Goal: Complete application form

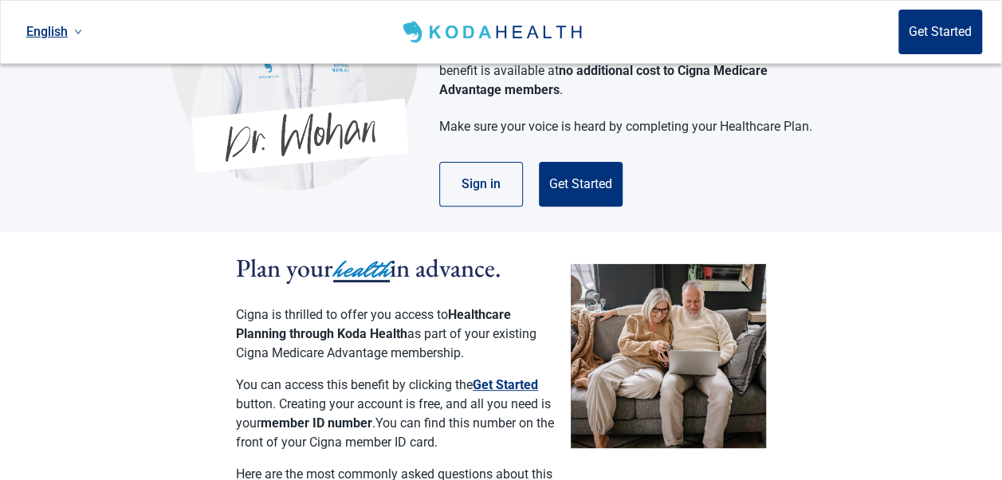
scroll to position [106, 0]
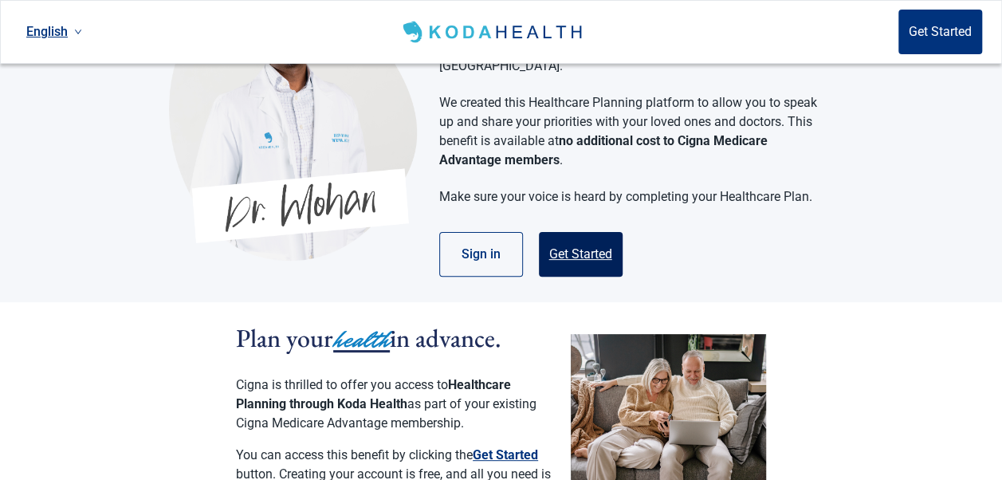
click at [590, 232] on button "Get Started" at bounding box center [581, 254] width 84 height 45
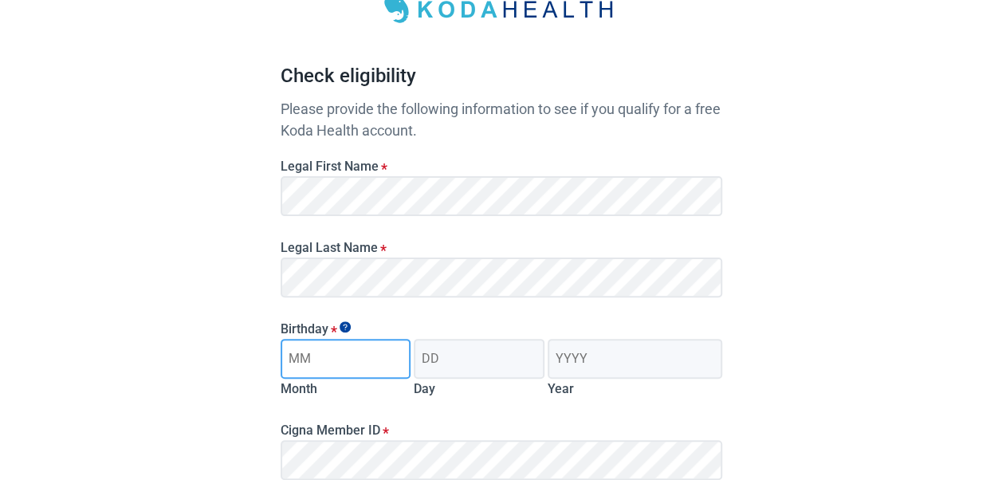
click at [371, 361] on input "Month" at bounding box center [346, 359] width 131 height 40
type input "10"
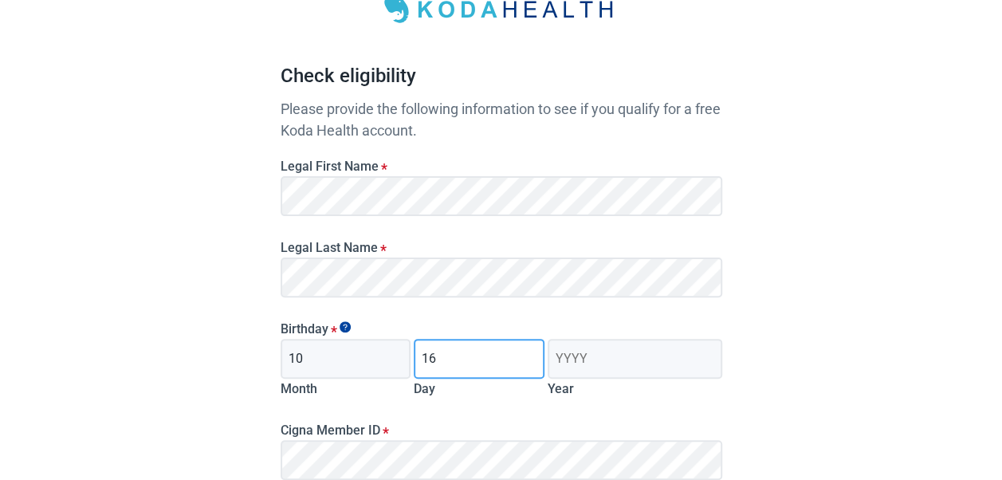
type input "16"
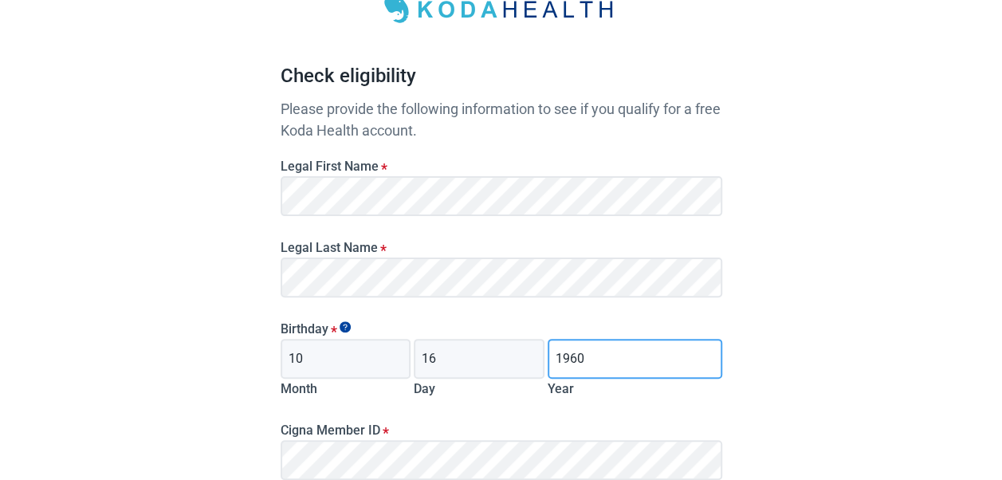
type input "1960"
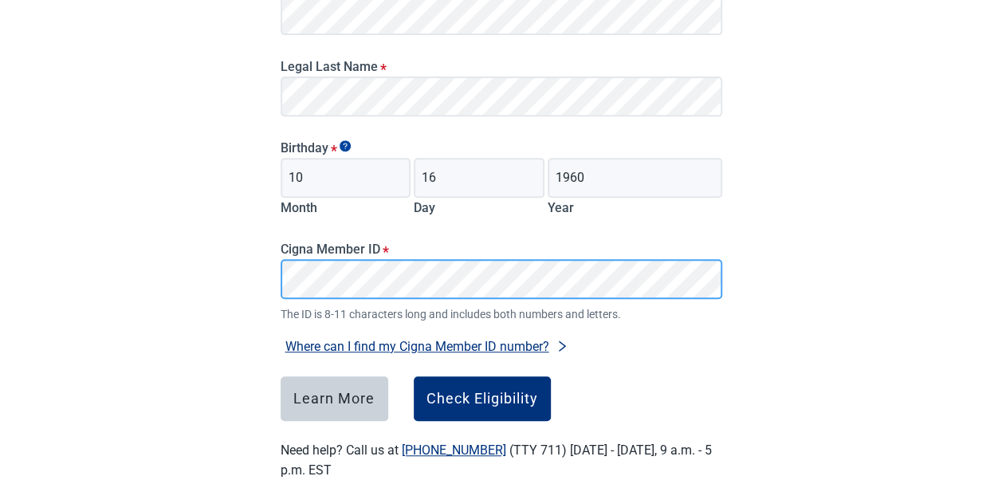
scroll to position [326, 0]
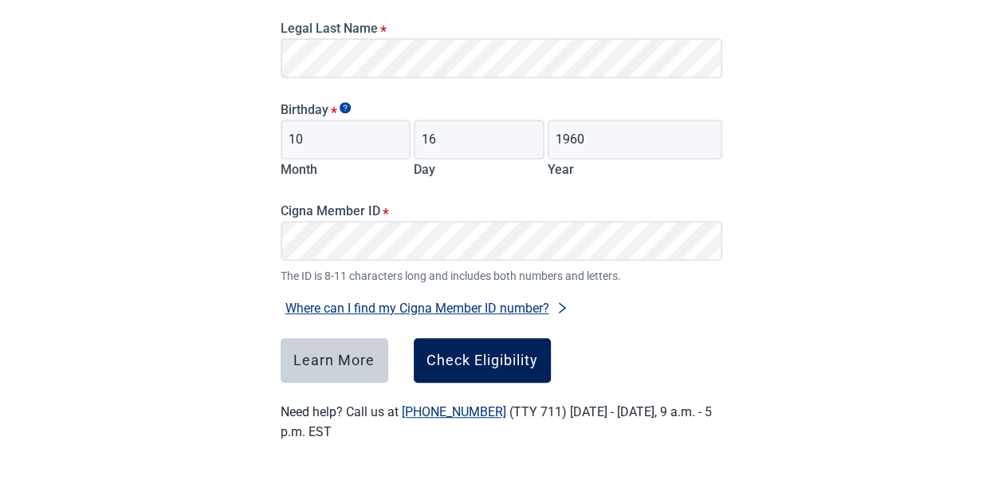
click at [497, 360] on div "Check Eligibility" at bounding box center [482, 360] width 112 height 16
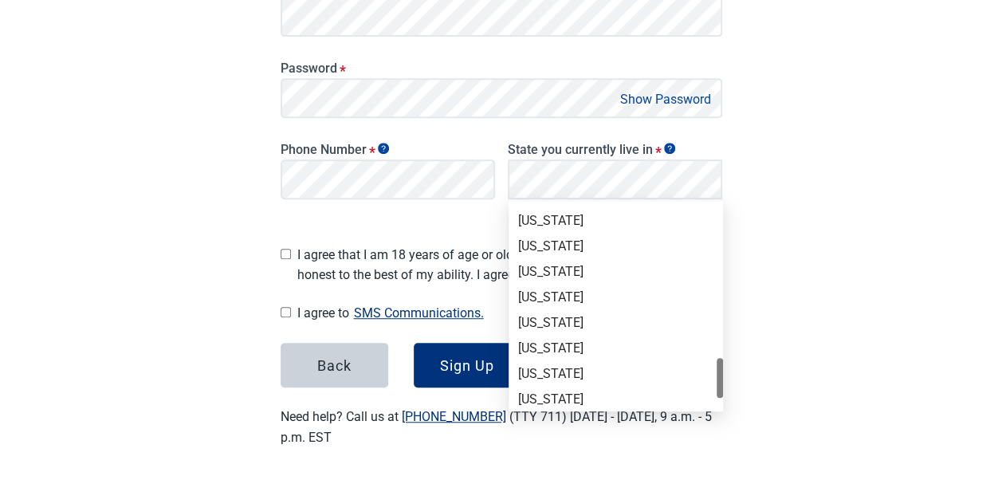
scroll to position [1032, 0]
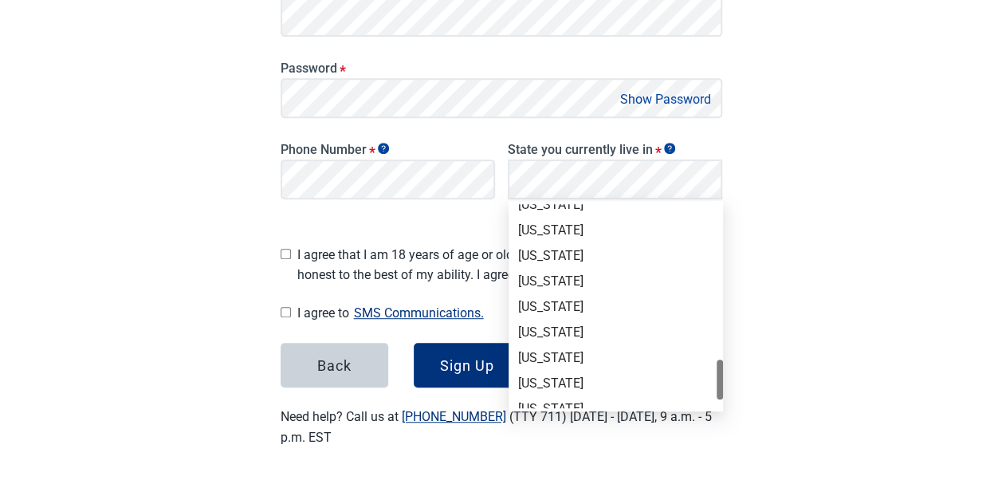
drag, startPoint x: 720, startPoint y: 234, endPoint x: 751, endPoint y: 389, distance: 158.3
click at [603, 253] on div "[US_STATE]" at bounding box center [615, 256] width 195 height 18
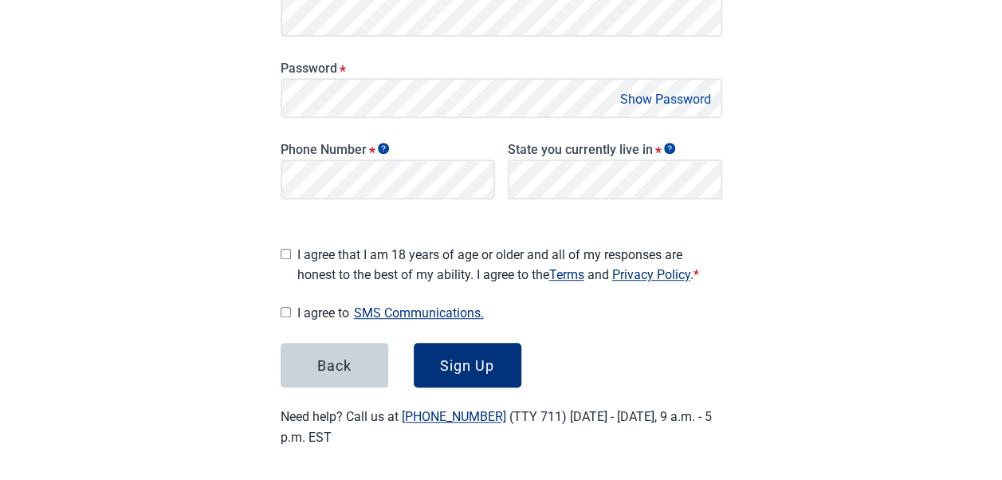
click at [282, 249] on input "I agree that I am 18 years of age or older and all of my responses are honest t…" at bounding box center [286, 254] width 10 height 10
checkbox input "true"
click at [278, 303] on main "Great News! You qualify for a free Koda Health account. Create your account Ple…" at bounding box center [501, 87] width 518 height 796
click at [481, 359] on div "Sign Up" at bounding box center [467, 365] width 54 height 16
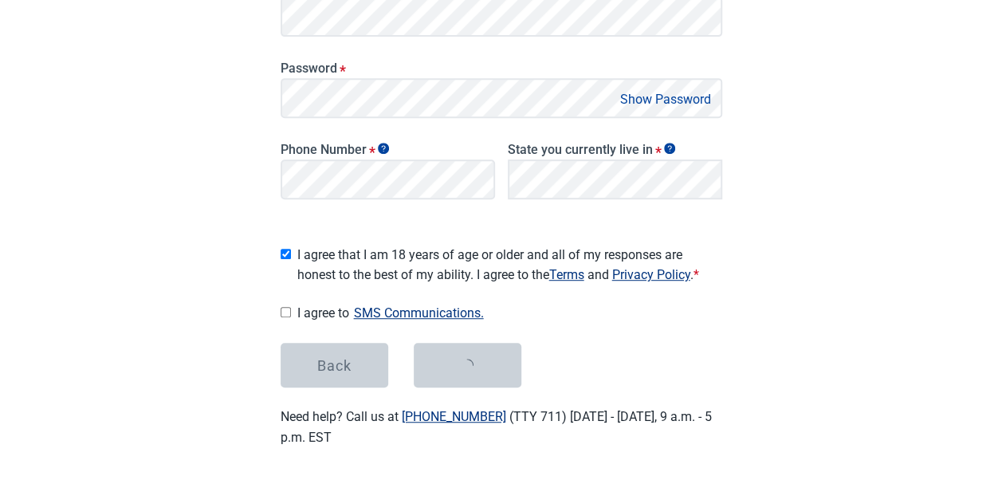
click at [283, 307] on input "I agree to SMS Communications." at bounding box center [286, 312] width 10 height 10
checkbox input "true"
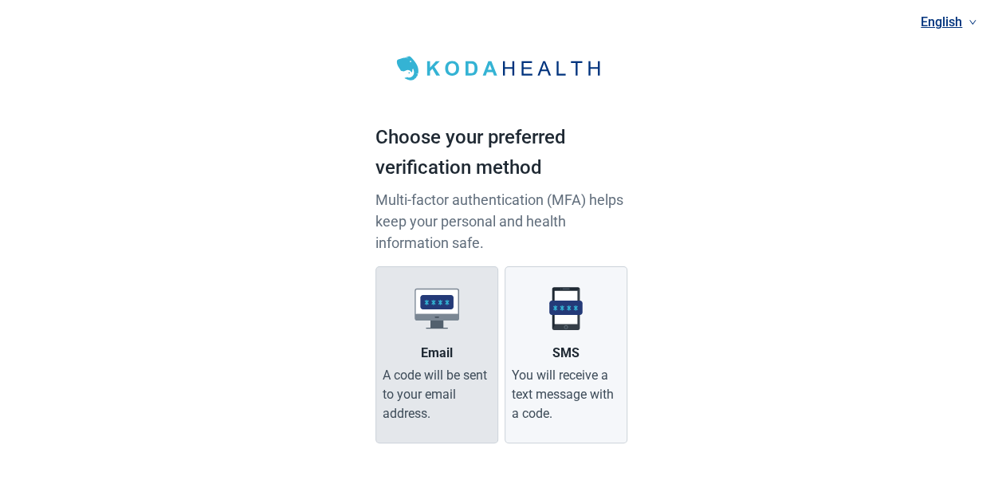
click at [440, 373] on div "A code will be sent to your email address." at bounding box center [437, 394] width 108 height 57
click at [0, 0] on input "Email A code will be sent to your email address." at bounding box center [0, 0] width 0 height 0
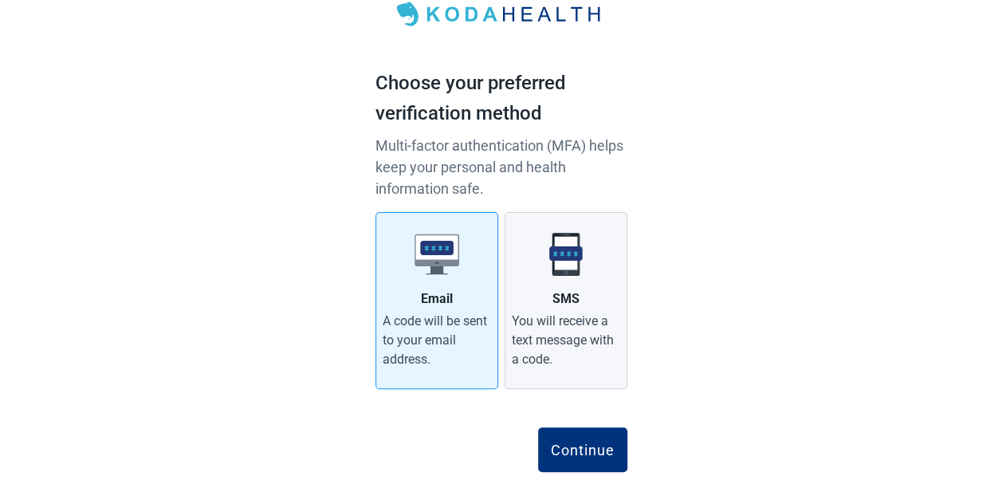
scroll to position [97, 0]
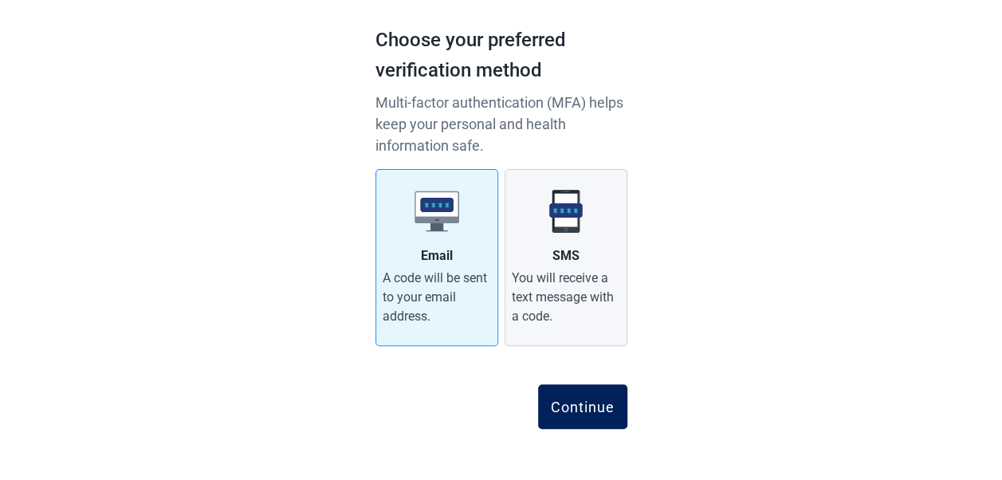
click at [599, 414] on div "Continue" at bounding box center [583, 406] width 64 height 16
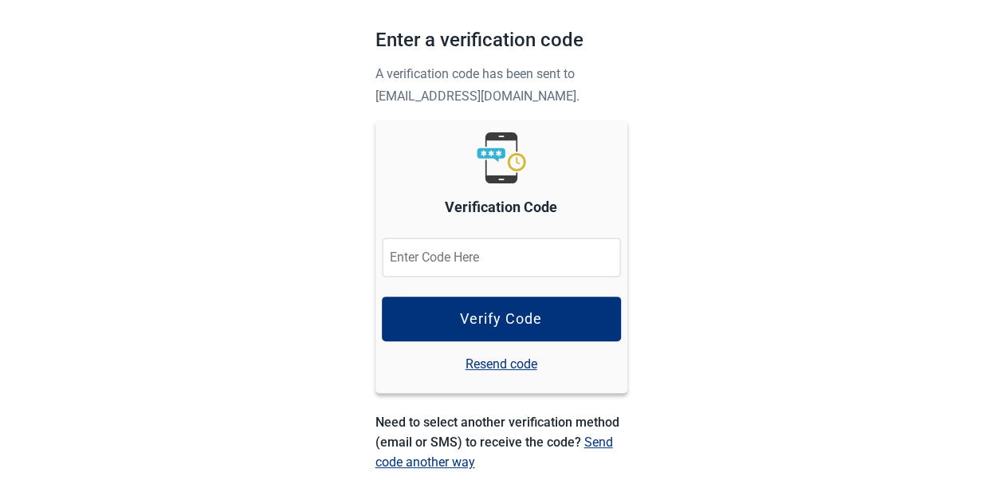
click at [529, 257] on input "Verification Code" at bounding box center [501, 258] width 239 height 40
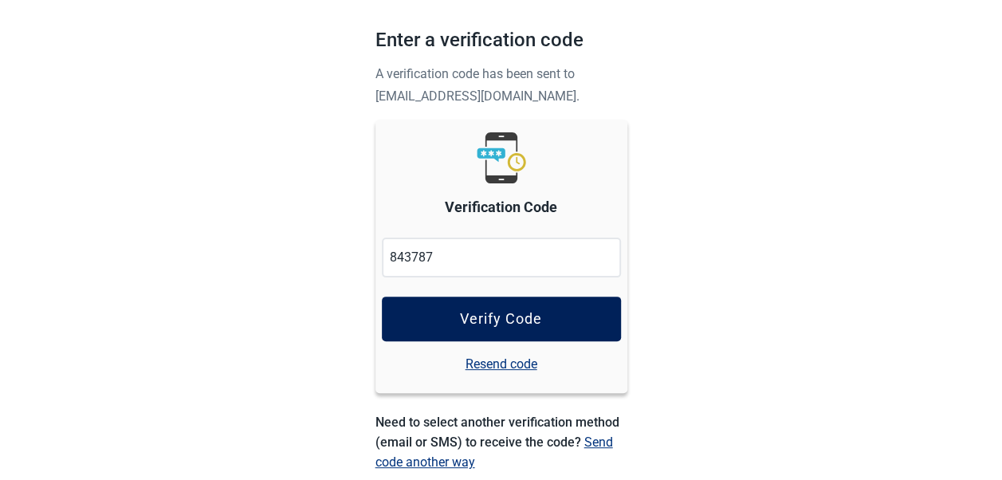
type input "843787"
click at [570, 323] on button "Verify Code" at bounding box center [501, 318] width 239 height 45
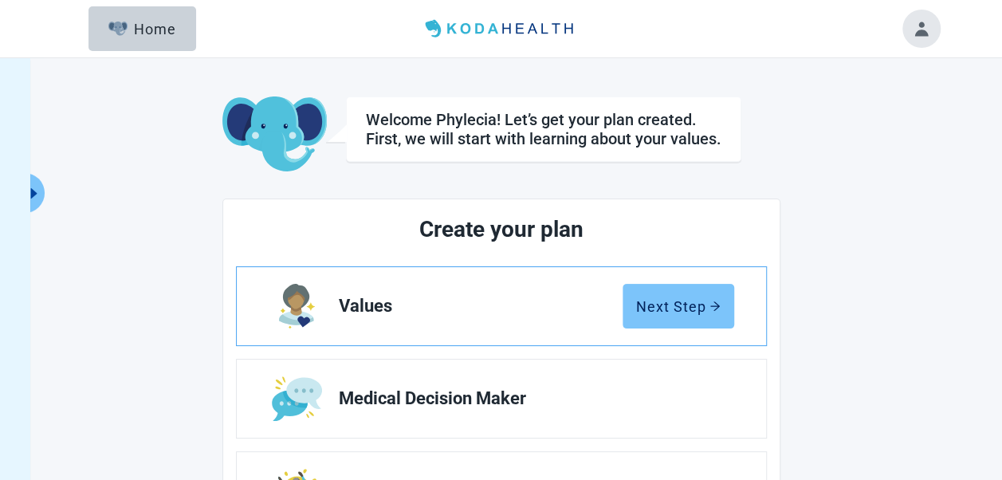
click at [674, 305] on div "Next Step" at bounding box center [678, 306] width 84 height 16
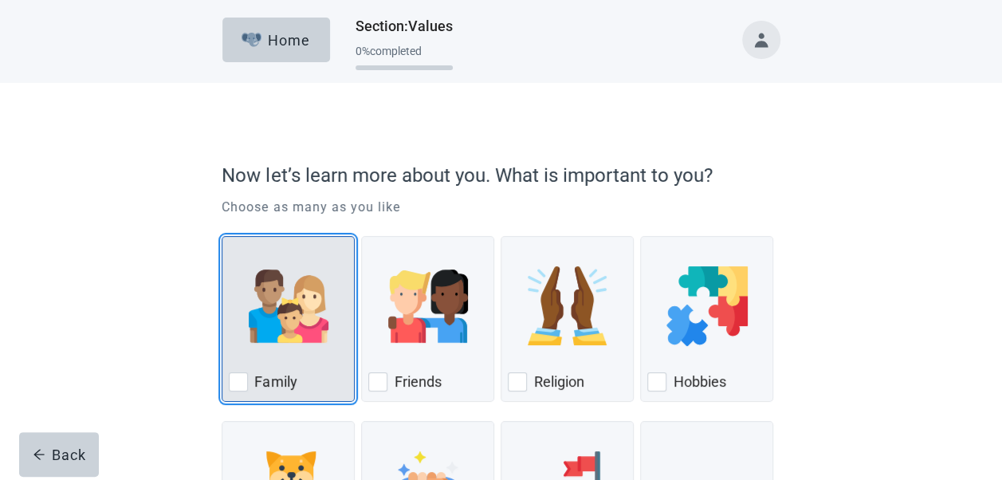
click at [242, 384] on div "Family, checkbox, not checked" at bounding box center [238, 381] width 19 height 19
click at [222, 237] on input "Family" at bounding box center [222, 236] width 1 height 1
checkbox input "true"
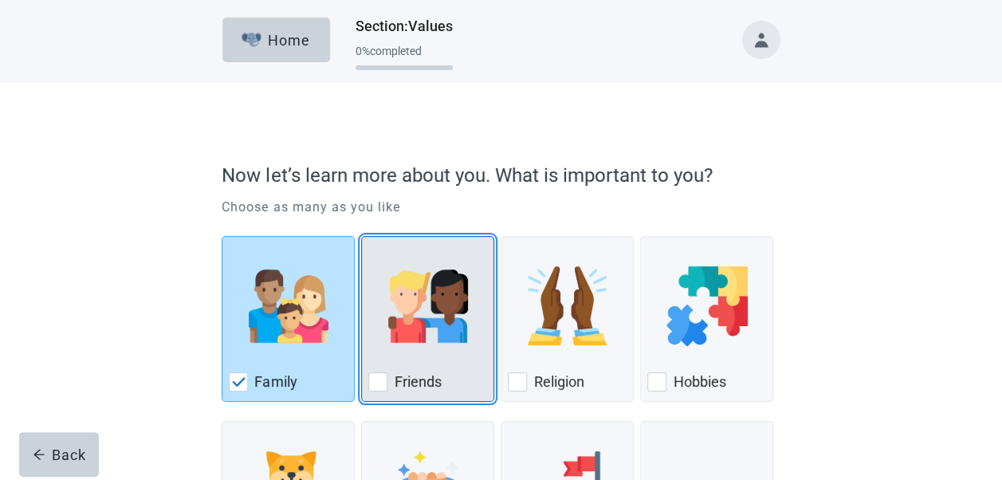
click at [380, 380] on div "Friends, checkbox, not checked" at bounding box center [377, 381] width 19 height 19
click at [362, 237] on input "Friends" at bounding box center [361, 236] width 1 height 1
checkbox input "true"
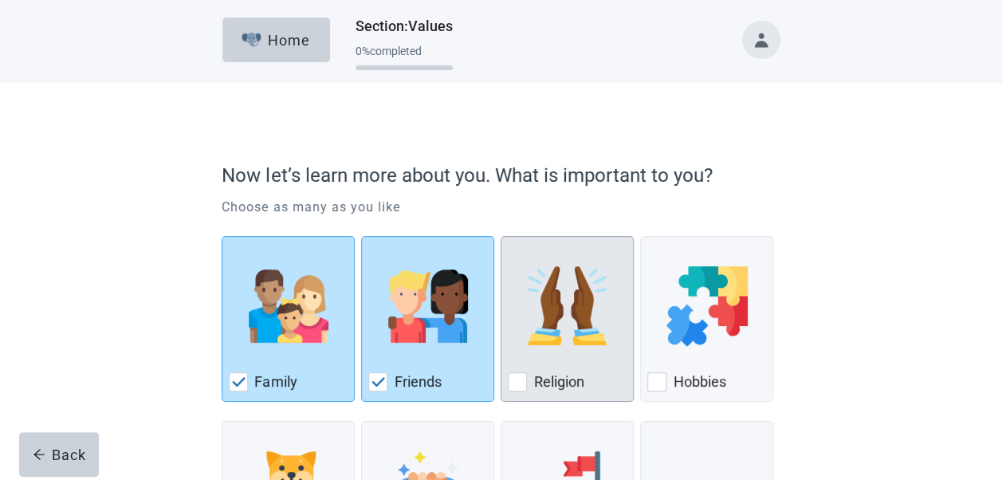
click at [524, 378] on div "Religion, checkbox, not checked" at bounding box center [517, 381] width 19 height 19
click at [501, 237] on input "Religion" at bounding box center [501, 236] width 1 height 1
checkbox input "true"
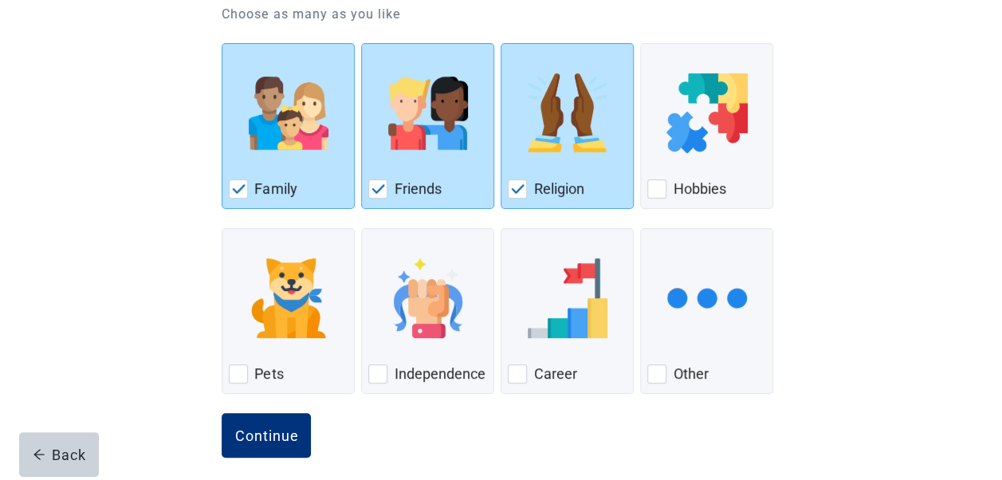
scroll to position [204, 0]
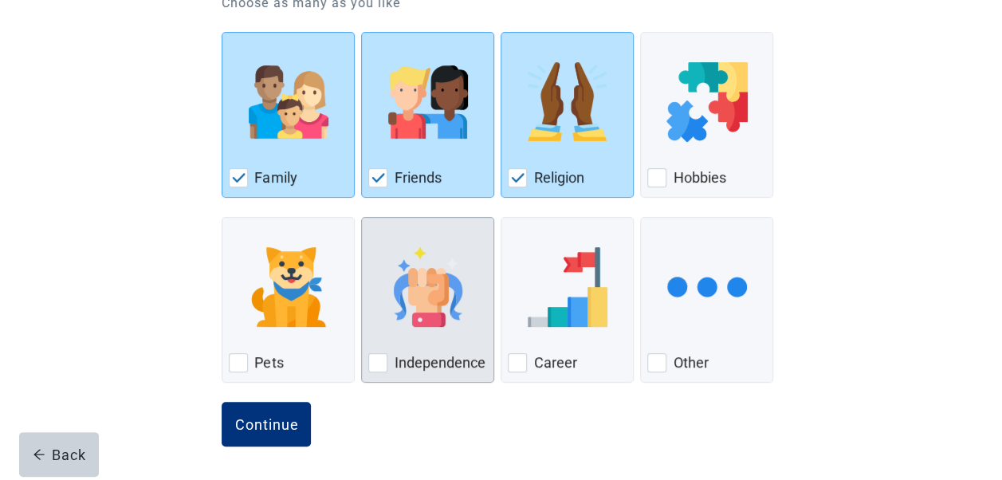
click at [376, 359] on div "Independence, checkbox, not checked" at bounding box center [377, 362] width 19 height 19
click at [362, 218] on input "Independence" at bounding box center [361, 217] width 1 height 1
checkbox input "true"
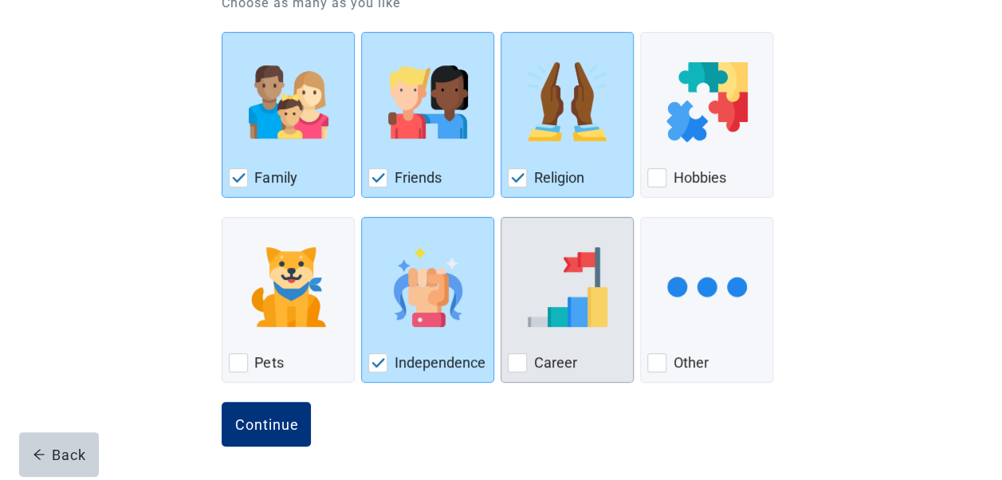
click at [524, 363] on div "Career, checkbox, not checked" at bounding box center [517, 362] width 19 height 19
click at [501, 218] on input "Career" at bounding box center [501, 217] width 1 height 1
checkbox input "true"
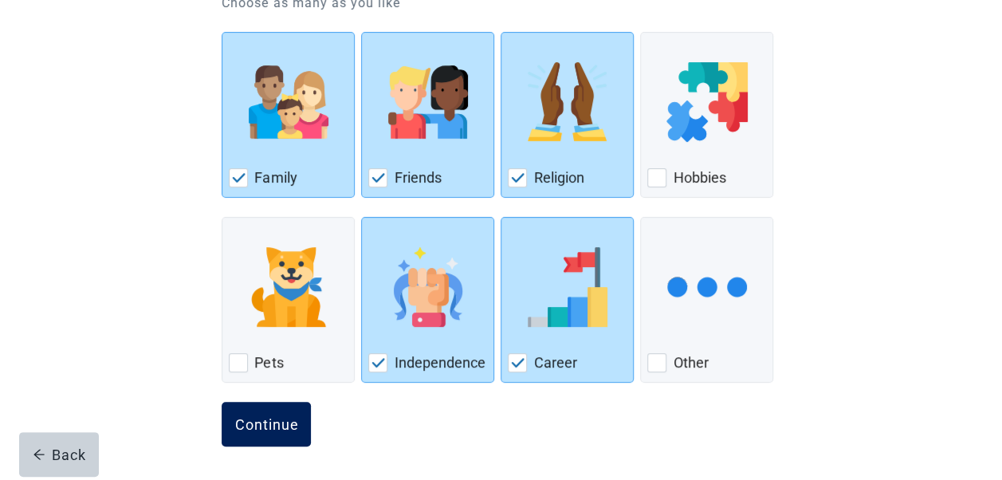
click at [285, 421] on div "Continue" at bounding box center [266, 424] width 64 height 16
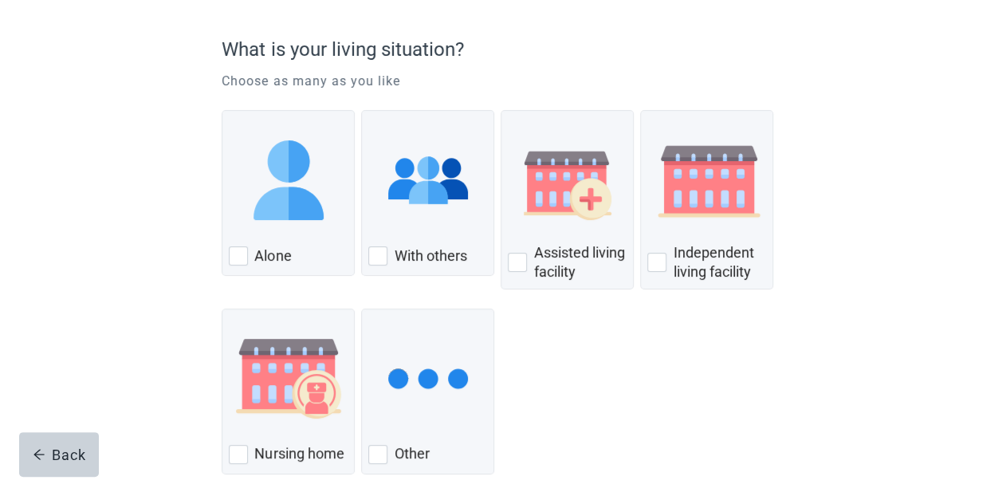
scroll to position [129, 0]
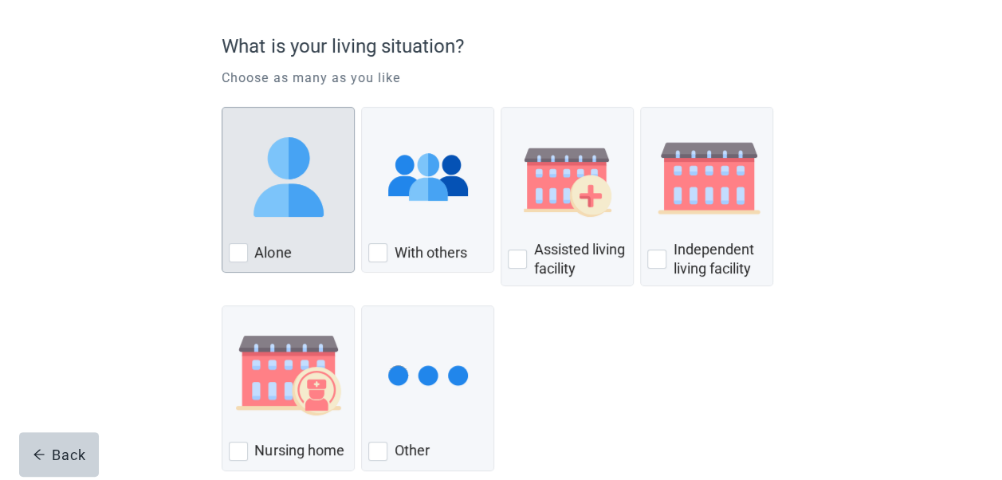
click at [244, 250] on div "Alone, checkbox, not checked" at bounding box center [238, 252] width 19 height 19
click at [222, 108] on input "Alone" at bounding box center [222, 107] width 1 height 1
checkbox input "true"
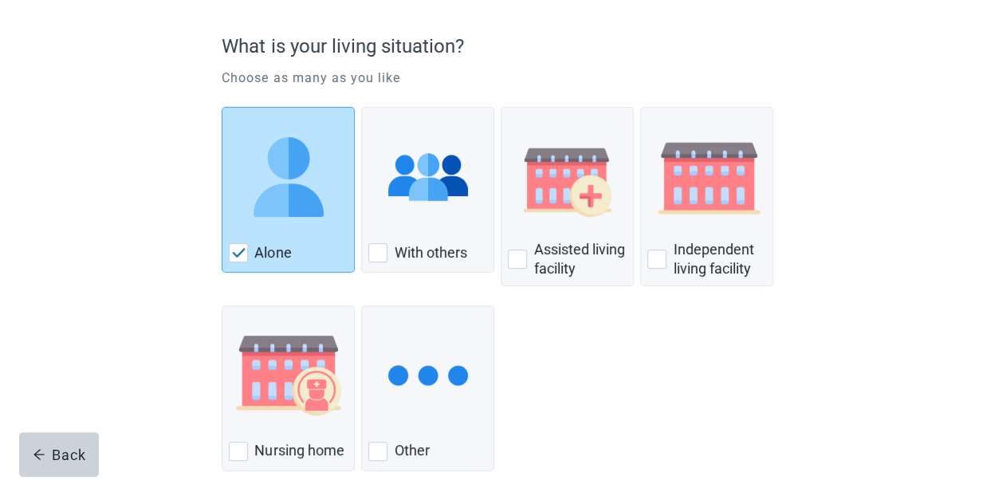
scroll to position [218, 0]
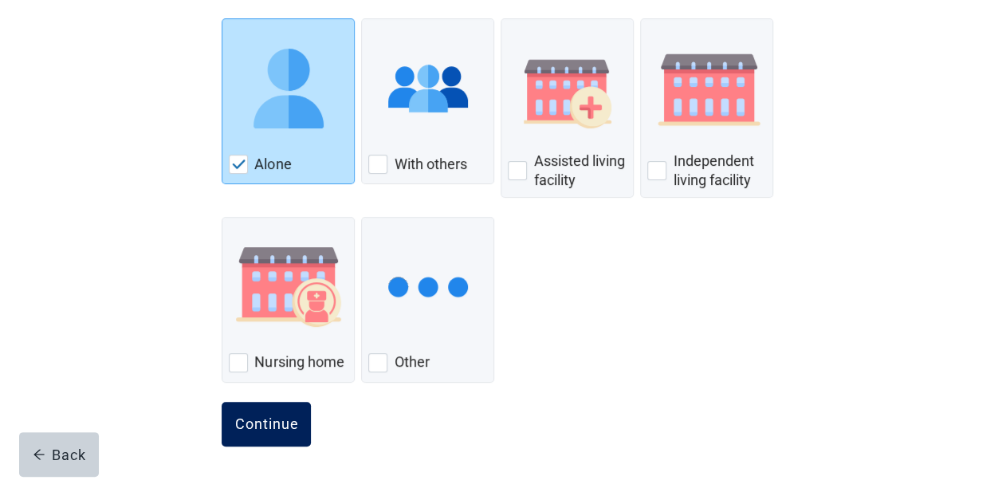
click at [244, 426] on div "Continue" at bounding box center [266, 424] width 64 height 16
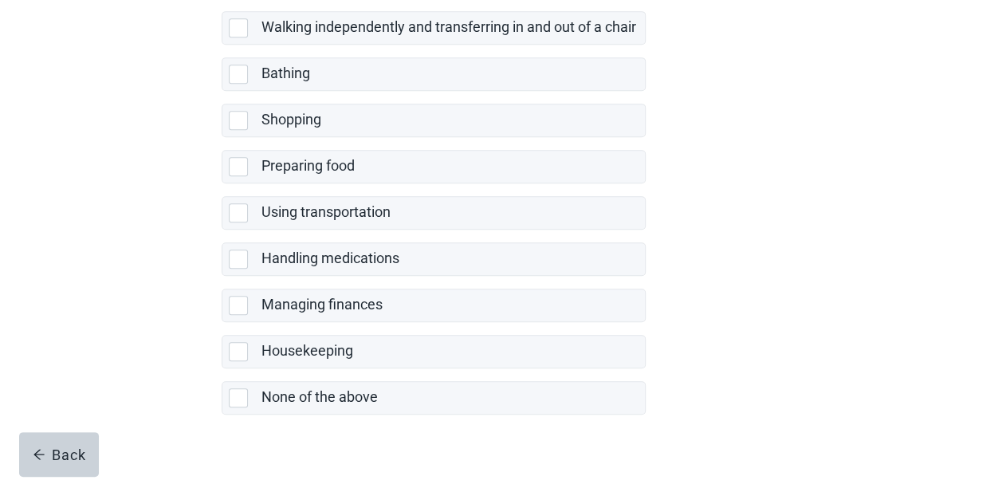
scroll to position [376, 0]
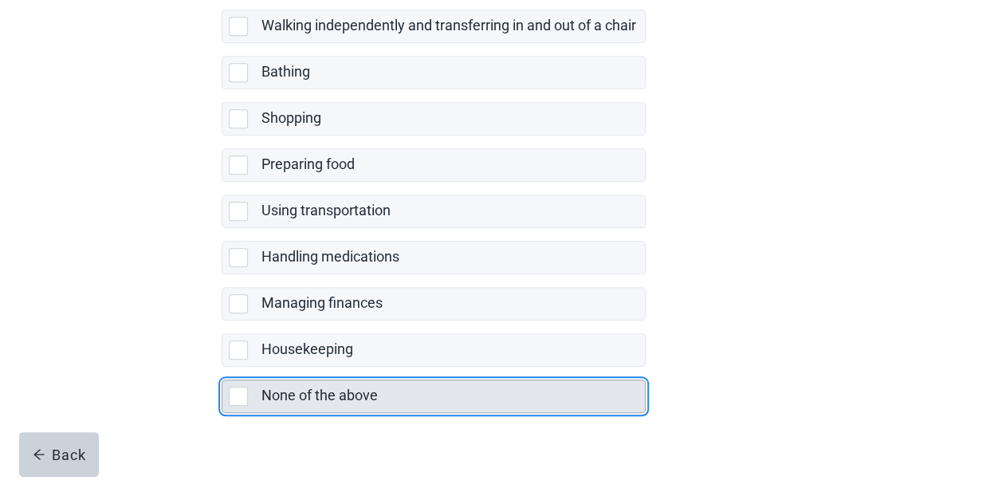
click at [238, 392] on div "None of the above, checkbox, not selected" at bounding box center [238, 396] width 19 height 19
click at [222, 367] on input "None of the above" at bounding box center [222, 367] width 1 height 1
checkbox input "true"
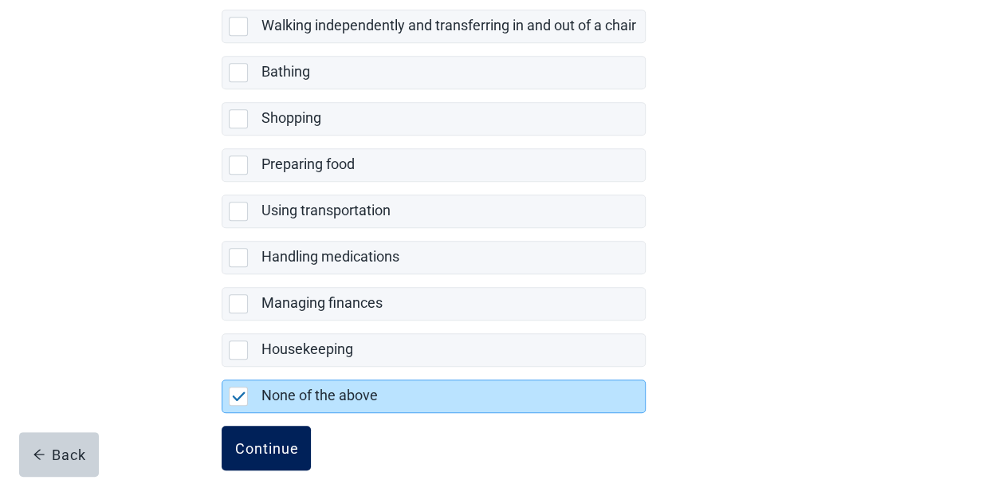
click at [257, 444] on div "Continue" at bounding box center [266, 448] width 64 height 16
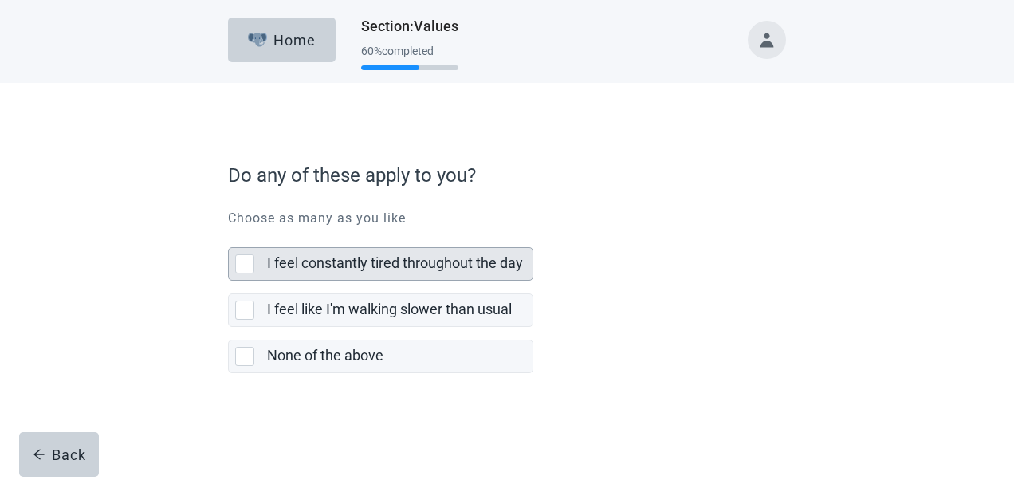
click at [251, 271] on div "I feel constantly tired throughout the day, checkbox, not selected" at bounding box center [244, 263] width 19 height 19
click at [229, 235] on input "I feel constantly tired throughout the day" at bounding box center [228, 234] width 1 height 1
checkbox input "true"
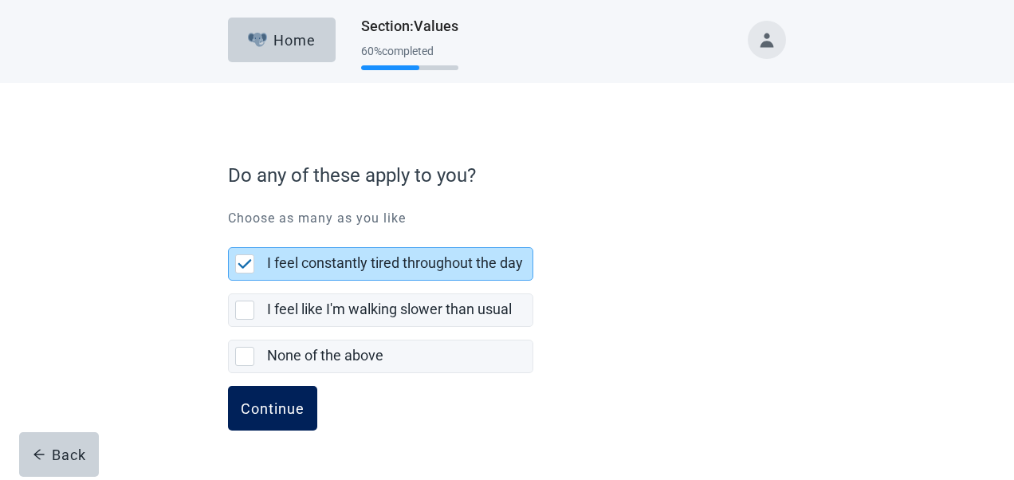
click at [281, 403] on div "Continue" at bounding box center [273, 408] width 64 height 16
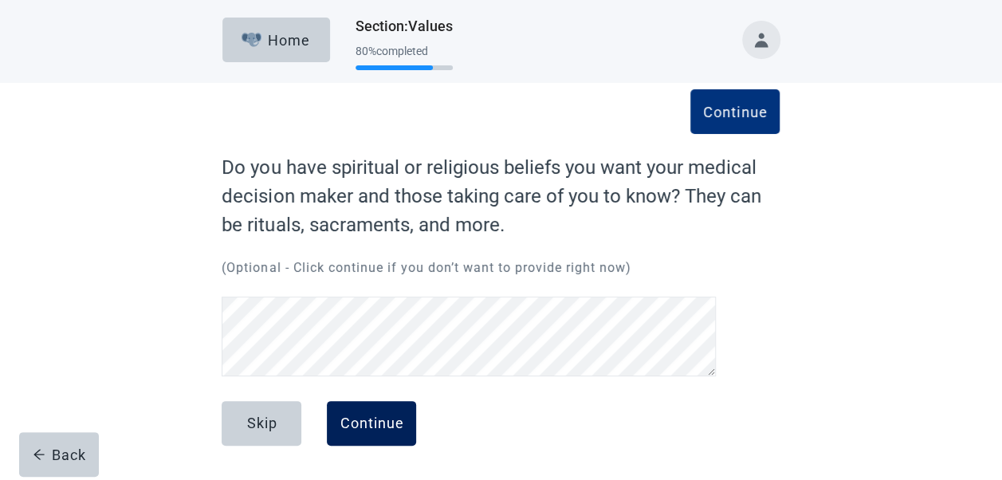
click at [371, 421] on div "Continue" at bounding box center [372, 423] width 64 height 16
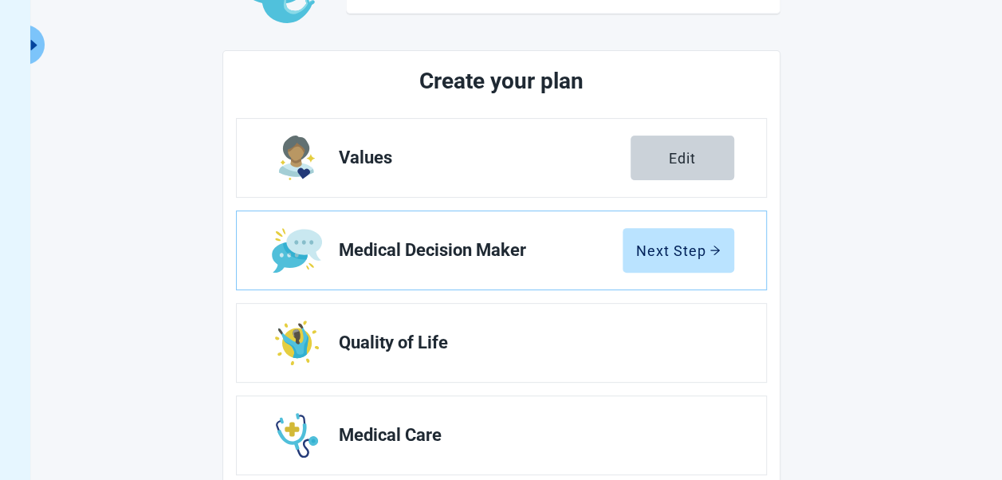
scroll to position [151, 0]
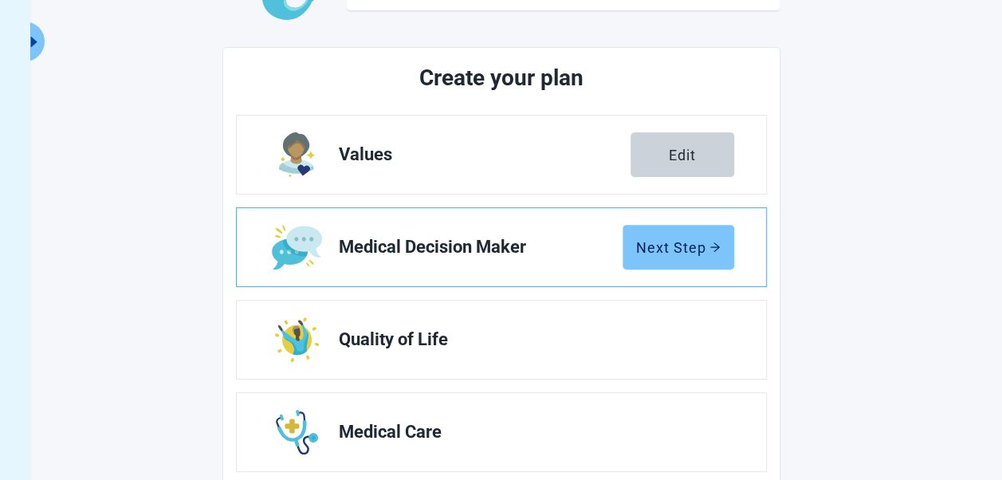
click at [674, 246] on div "Next Step" at bounding box center [678, 247] width 84 height 16
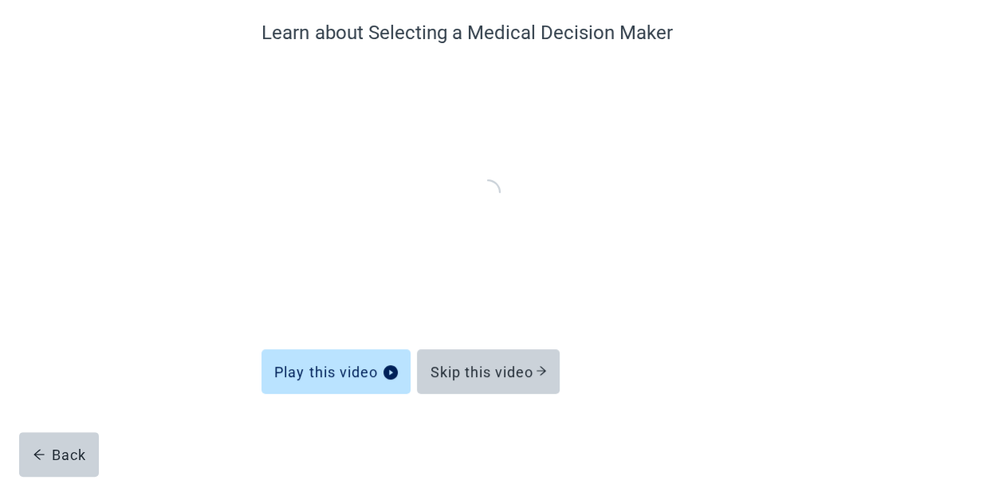
scroll to position [135, 0]
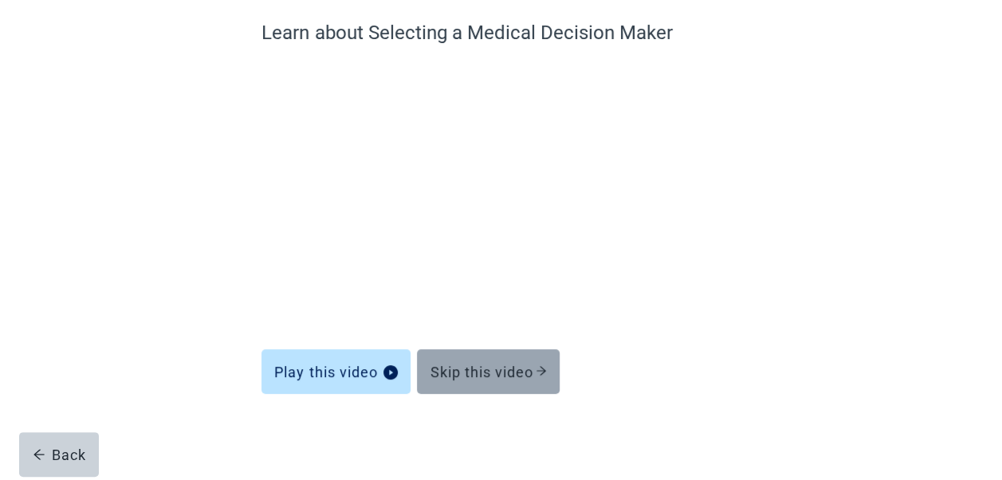
click at [526, 367] on div "Skip this video" at bounding box center [488, 371] width 117 height 16
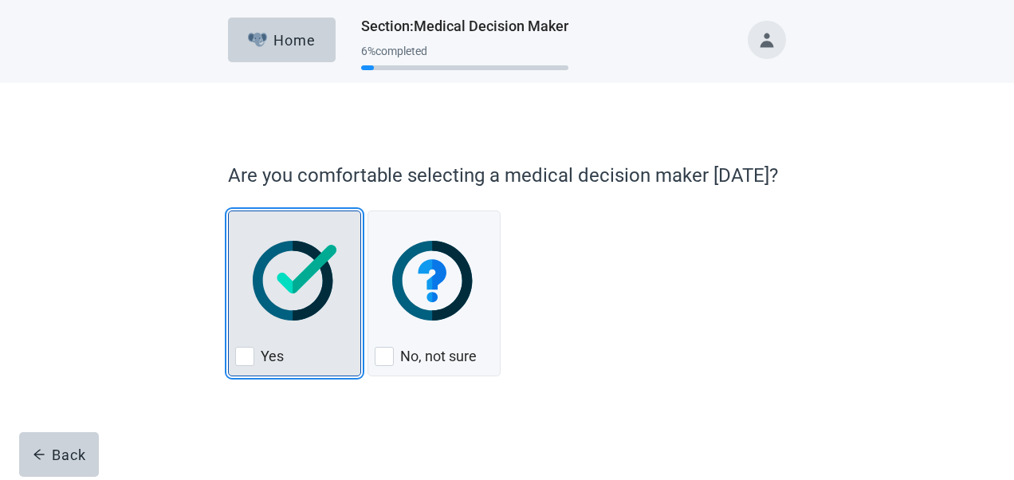
click at [241, 363] on div "Yes, checkbox, not checked" at bounding box center [244, 356] width 19 height 19
click at [229, 211] on input "Yes" at bounding box center [228, 210] width 1 height 1
checkbox input "true"
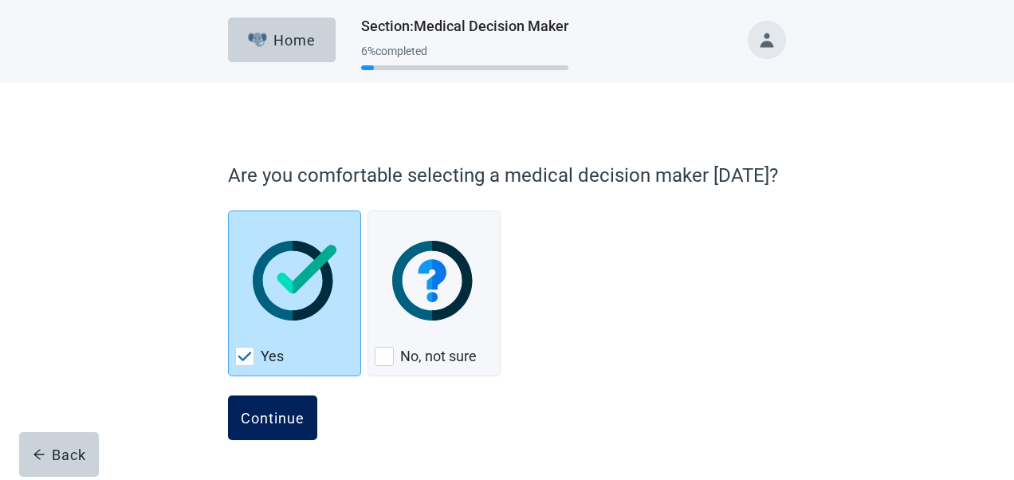
click at [248, 427] on button "Continue" at bounding box center [272, 417] width 89 height 45
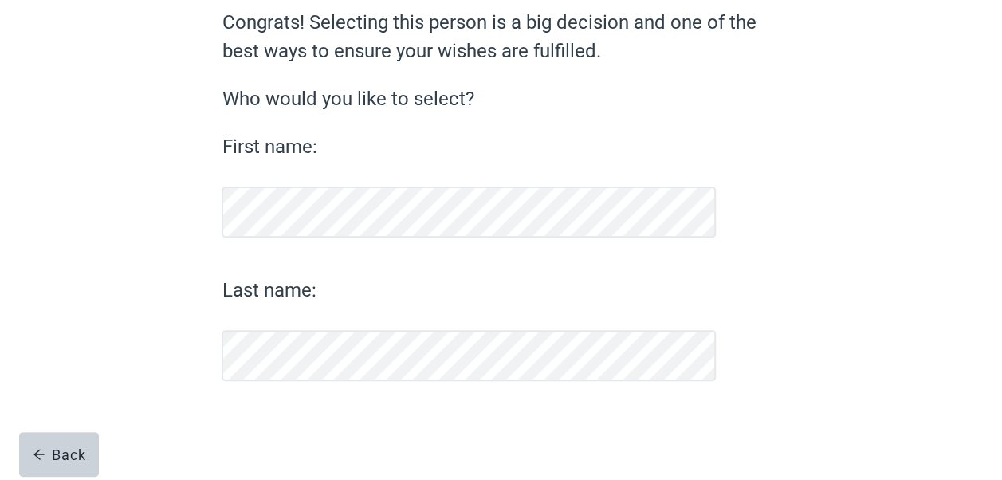
scroll to position [145, 0]
click at [263, 422] on div "Continue" at bounding box center [266, 422] width 64 height 16
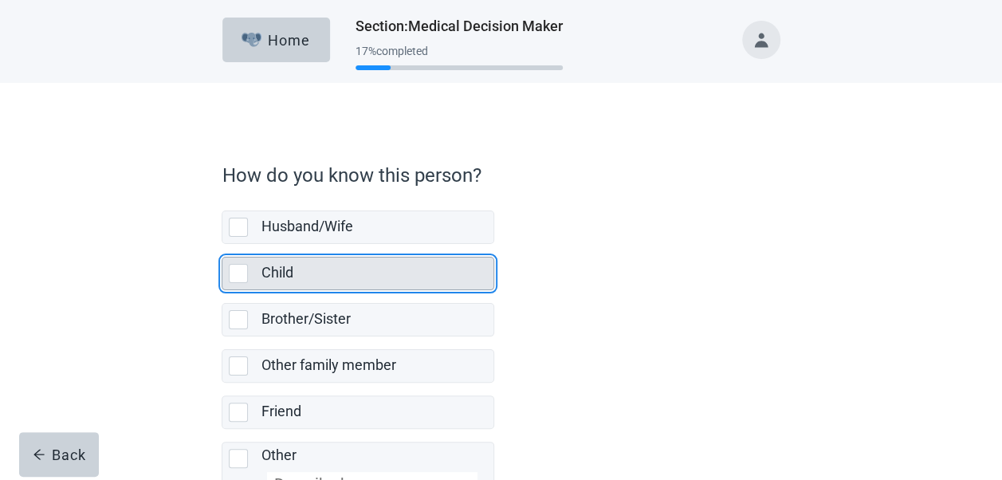
click at [242, 273] on div "Child, checkbox, not selected" at bounding box center [238, 273] width 19 height 19
click at [222, 245] on input "Child" at bounding box center [222, 244] width 1 height 1
checkbox input "true"
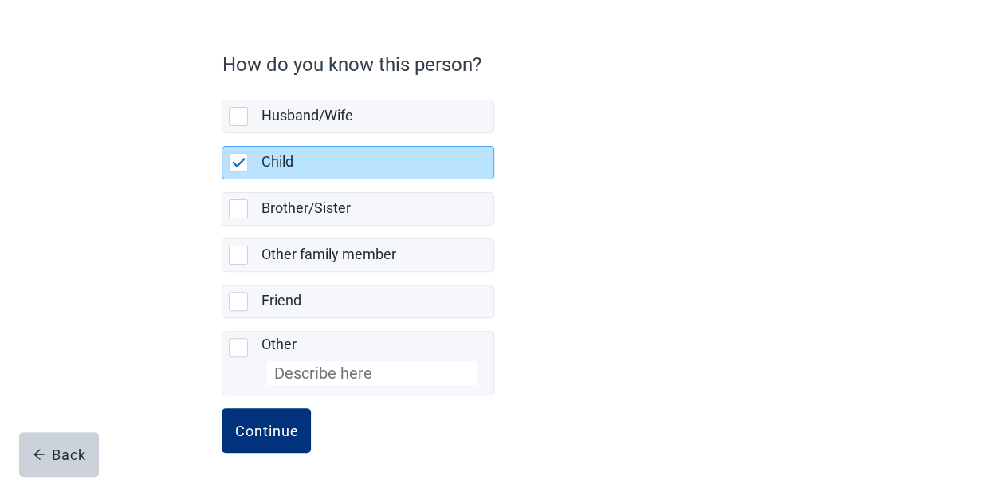
scroll to position [116, 0]
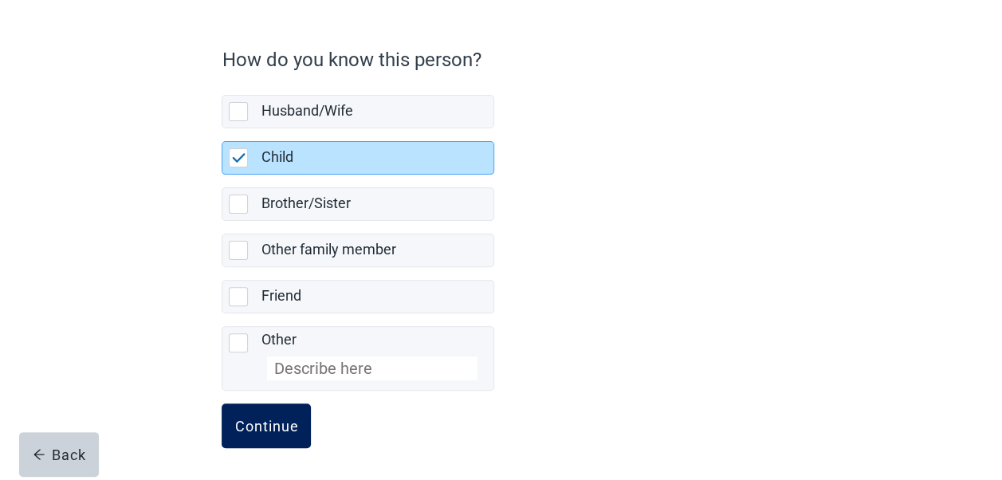
click at [274, 403] on button "Continue" at bounding box center [266, 425] width 89 height 45
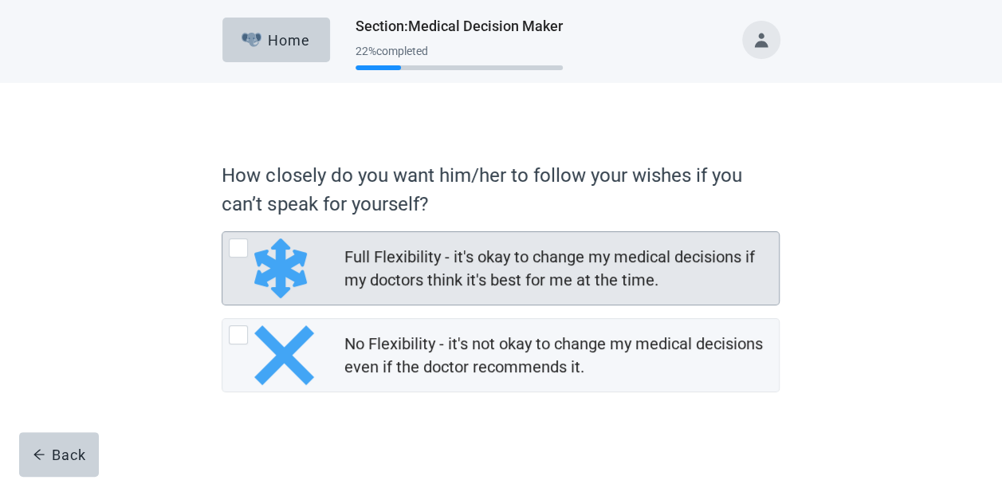
click at [601, 275] on div "Full Flexibility - it's okay to change my medical decisions if my doctors think…" at bounding box center [557, 268] width 426 height 46
click at [222, 232] on input "Full Flexibility - it's okay to change my medical decisions if my doctors think…" at bounding box center [222, 231] width 1 height 1
radio input "true"
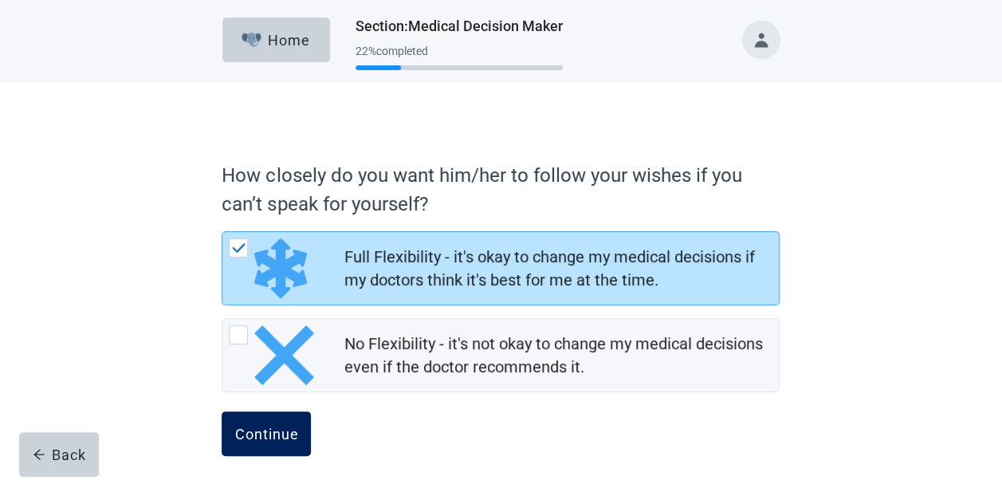
click at [265, 426] on div "Continue" at bounding box center [266, 434] width 64 height 16
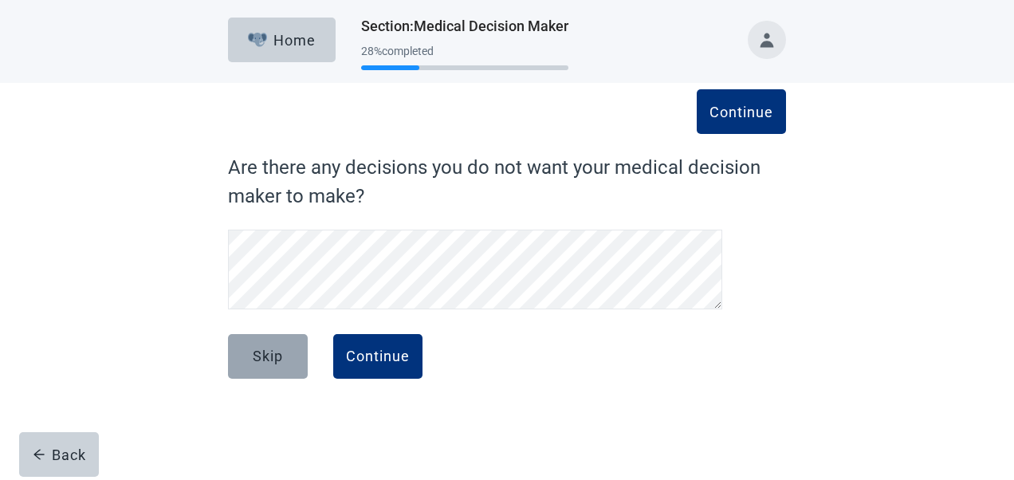
click at [261, 350] on div "Skip" at bounding box center [268, 356] width 30 height 16
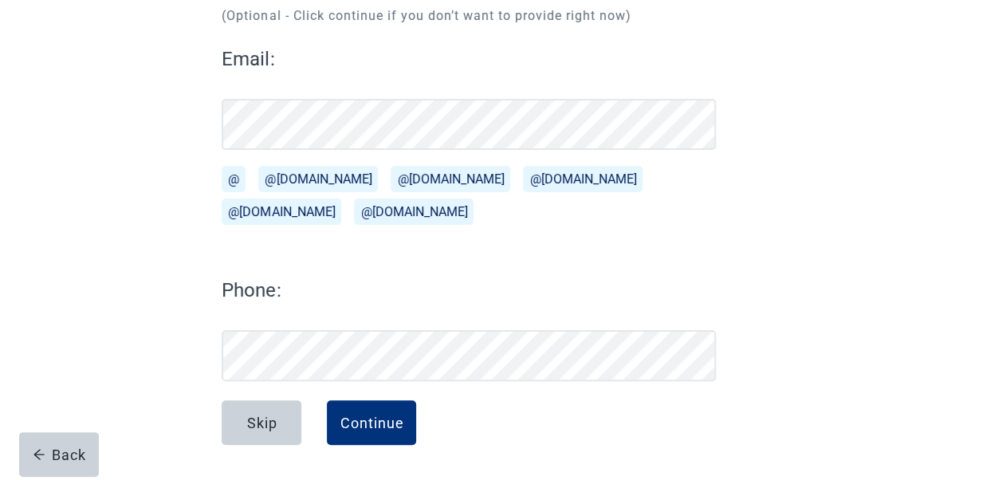
scroll to position [194, 0]
